Goal: Task Accomplishment & Management: Manage account settings

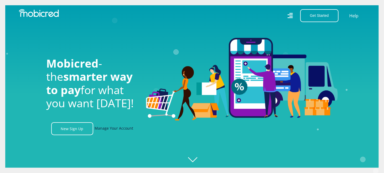
click at [110, 128] on link "Manage Your Account" at bounding box center [114, 128] width 39 height 13
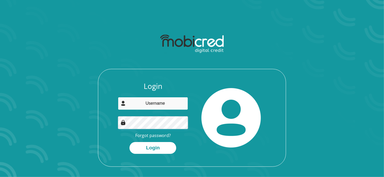
click at [138, 100] on input "email" at bounding box center [153, 103] width 70 height 13
type input "cindybotha277@gmail.com"
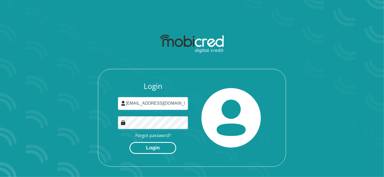
click at [151, 150] on button "Login" at bounding box center [152, 148] width 47 height 12
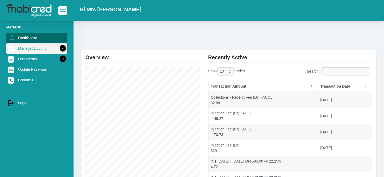
click at [33, 47] on link "Manage Account" at bounding box center [36, 48] width 61 height 10
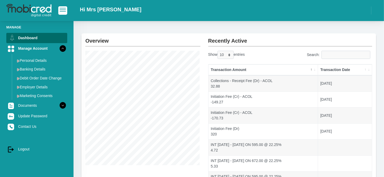
scroll to position [16, 0]
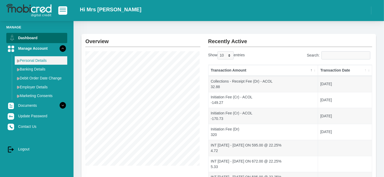
click at [40, 62] on link "Personal Details" at bounding box center [41, 60] width 53 height 8
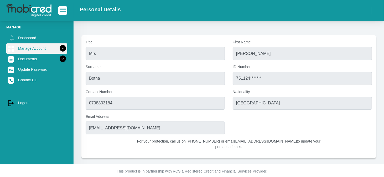
click at [31, 47] on link "Manage Account" at bounding box center [36, 48] width 61 height 10
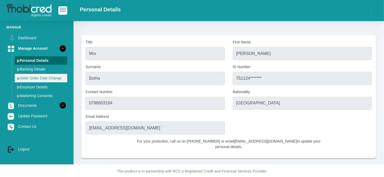
click at [38, 76] on link "Debit Order Date Change" at bounding box center [41, 78] width 53 height 8
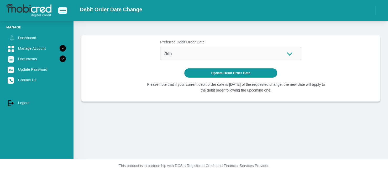
click at [290, 54] on div "Preferred Debit Order Date 1st 2nd 3rd 4th 5th 7th 18th 19th 20th 21st 22nd 23r…" at bounding box center [230, 49] width 141 height 20
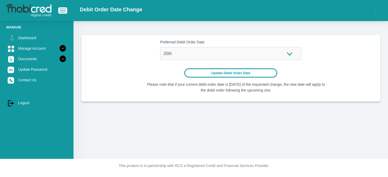
click at [244, 72] on button "Update Debit Order Date" at bounding box center [230, 72] width 93 height 9
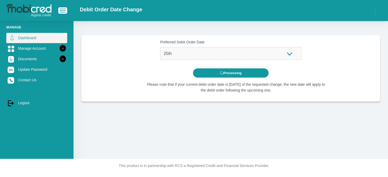
click at [33, 39] on link "Dashboard" at bounding box center [36, 38] width 61 height 10
click at [19, 37] on link "Dashboard" at bounding box center [36, 38] width 61 height 10
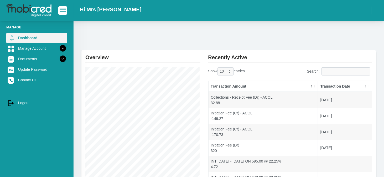
click at [49, 35] on link "Dashboard" at bounding box center [36, 38] width 61 height 10
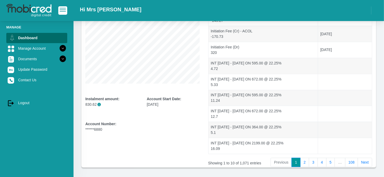
scroll to position [105, 0]
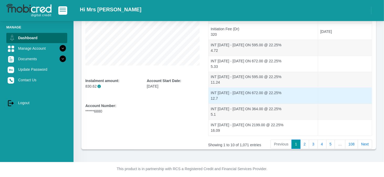
scroll to position [118, 0]
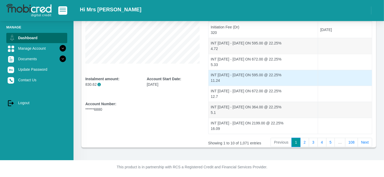
click at [270, 79] on td "INT [DATE] - [DATE] ON 595.00 @ 22.25% 11.24" at bounding box center [262, 78] width 109 height 16
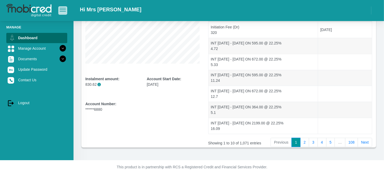
click at [61, 11] on span "button" at bounding box center [63, 10] width 6 height 4
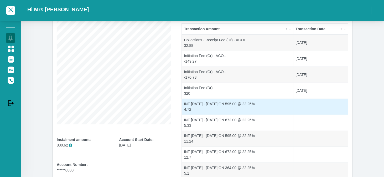
scroll to position [0, 0]
